Goal: Check status

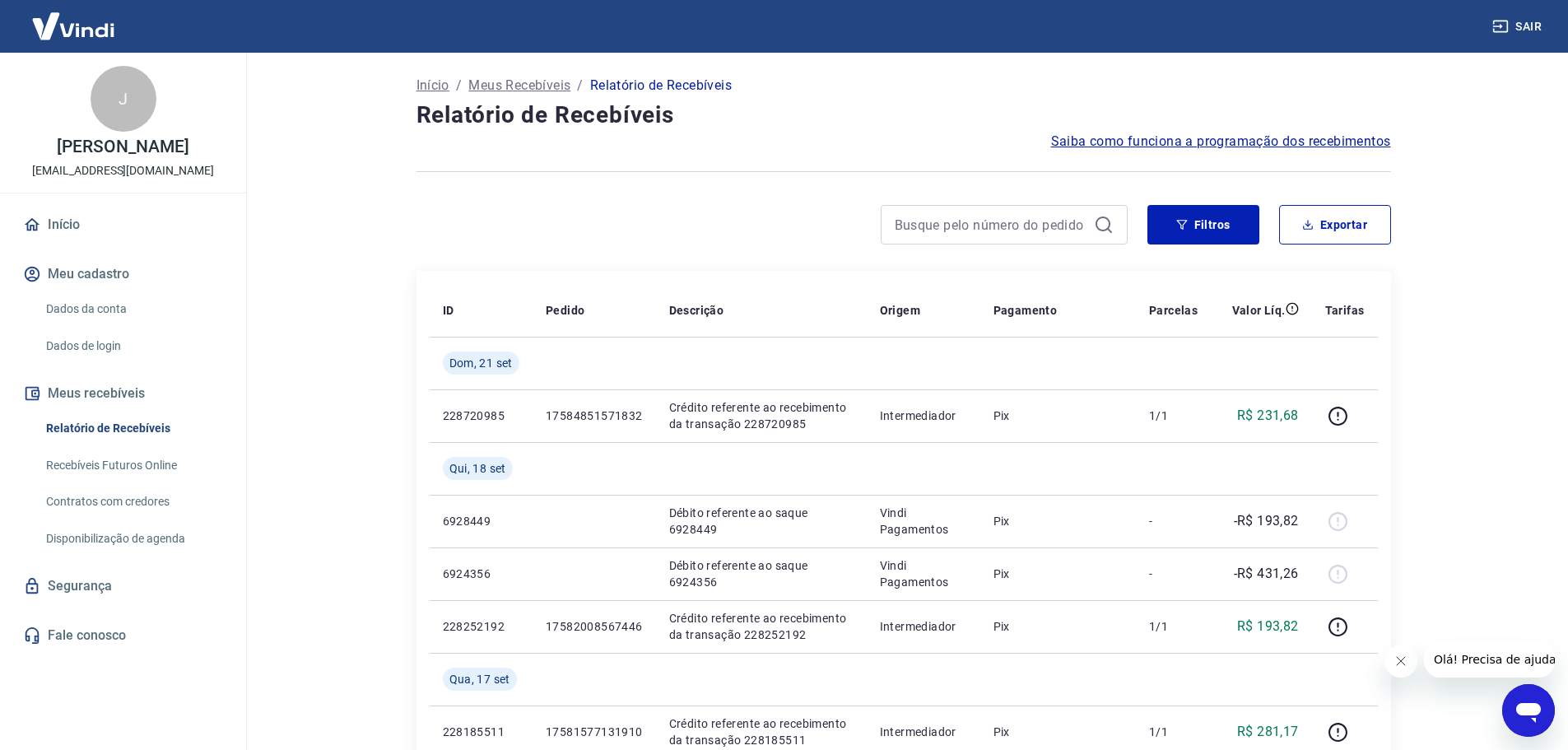
click at [1402, 664] on icon "Fechar mensagem da empresa" at bounding box center [1400, 660] width 13 height 13
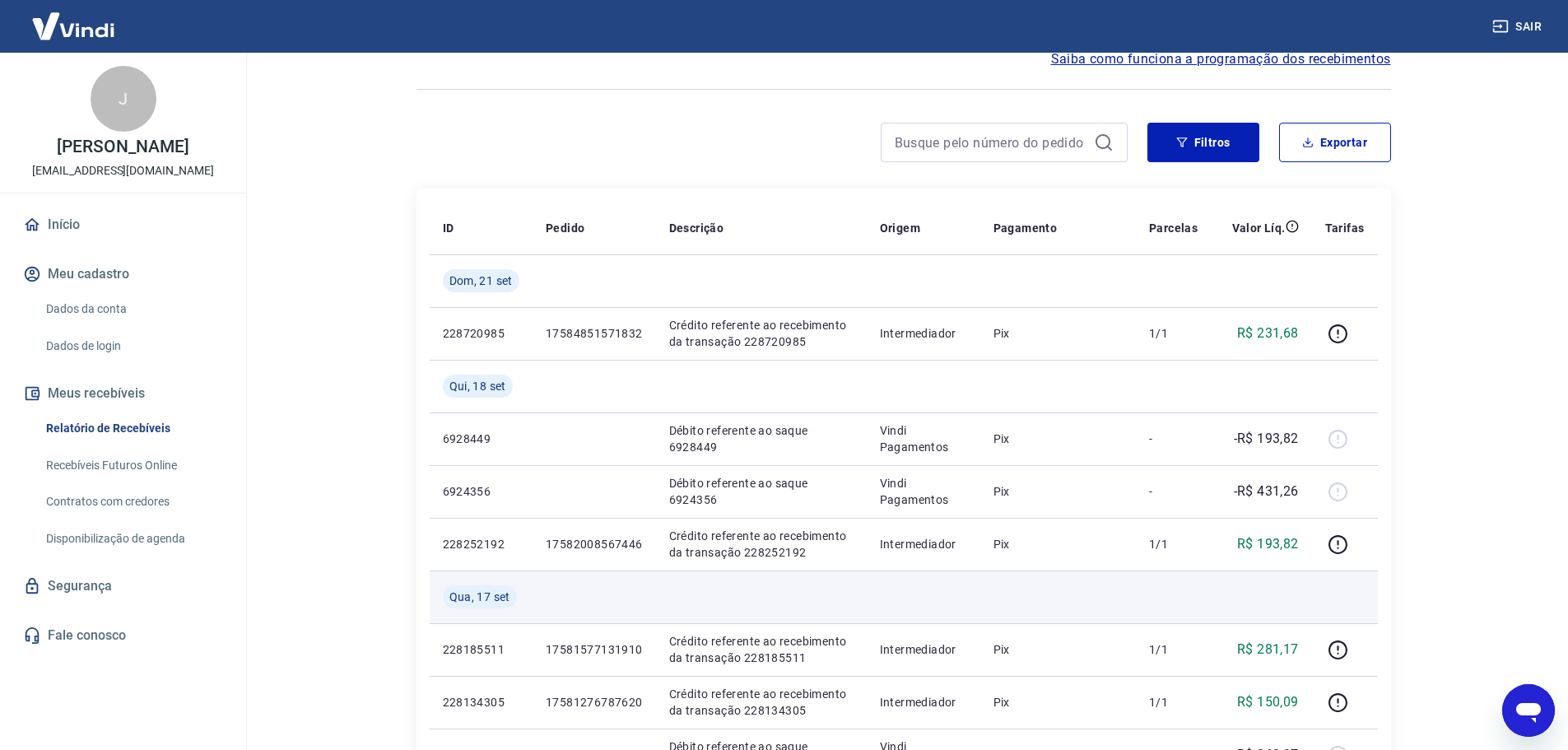
scroll to position [164, 0]
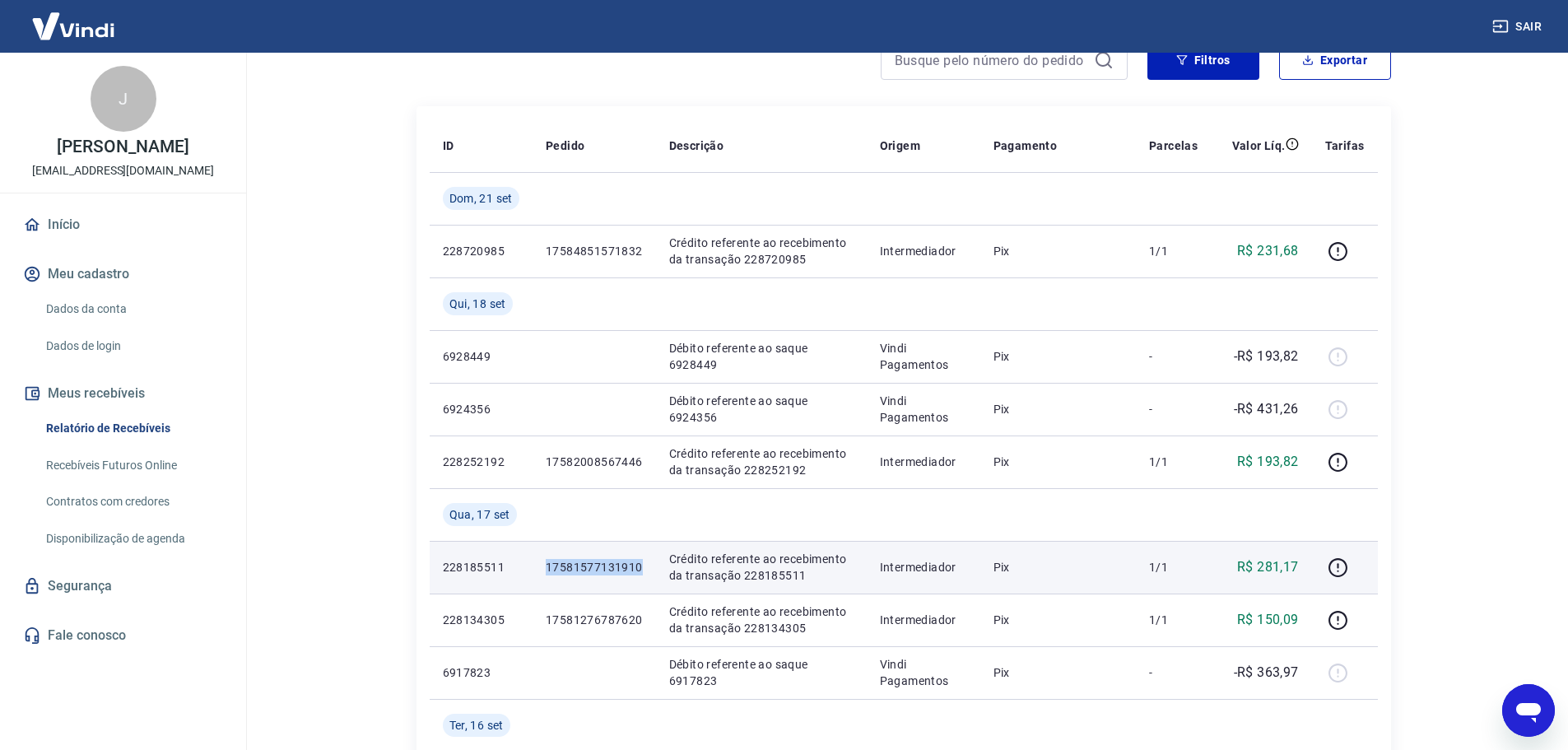
drag, startPoint x: 650, startPoint y: 566, endPoint x: 542, endPoint y: 568, distance: 108.0
click at [542, 568] on td "17581577131910" at bounding box center [594, 567] width 123 height 53
copy p "17581577131910"
